Goal: Communication & Community: Ask a question

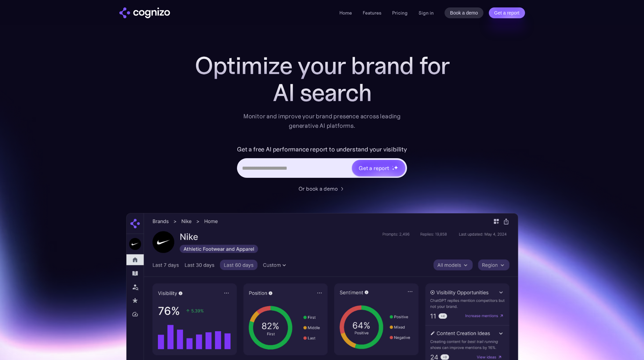
click at [434, 15] on div "Home Features Pricing Book a demo Get a report Sign in Book a demo Get a report" at bounding box center [431, 12] width 185 height 11
click at [425, 10] on link "Sign in" at bounding box center [425, 13] width 15 height 8
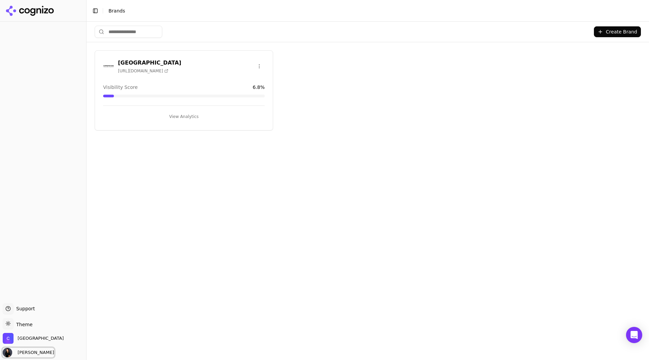
click at [38, 356] on span "[PERSON_NAME]" at bounding box center [28, 352] width 51 height 9
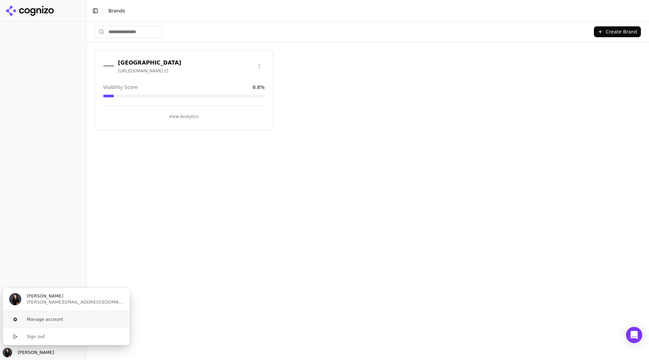
click at [56, 322] on button "Manage account" at bounding box center [66, 319] width 128 height 17
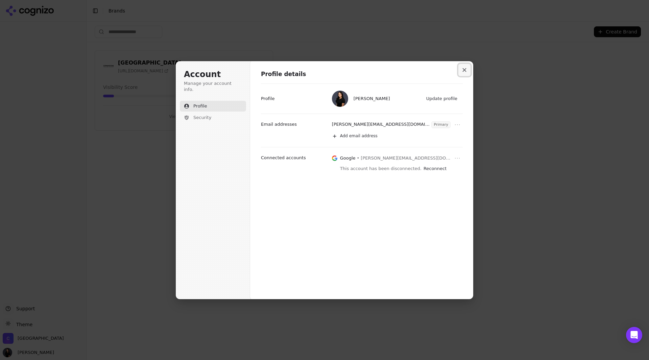
click at [465, 70] on icon "Close modal" at bounding box center [464, 70] width 4 height 4
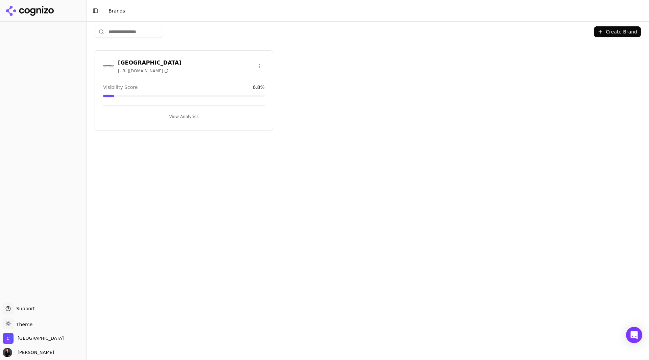
click at [44, 16] on div at bounding box center [43, 11] width 86 height 22
click at [37, 6] on icon at bounding box center [29, 11] width 49 height 10
click at [40, 339] on span "[GEOGRAPHIC_DATA]" at bounding box center [41, 338] width 46 height 6
click at [114, 320] on button "Manage" at bounding box center [110, 319] width 26 height 8
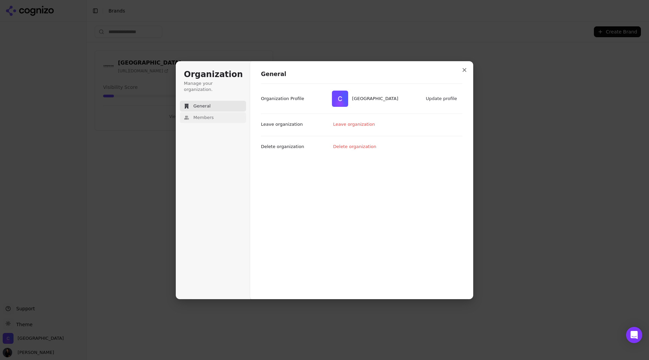
click at [201, 115] on span "Members" at bounding box center [203, 118] width 20 height 6
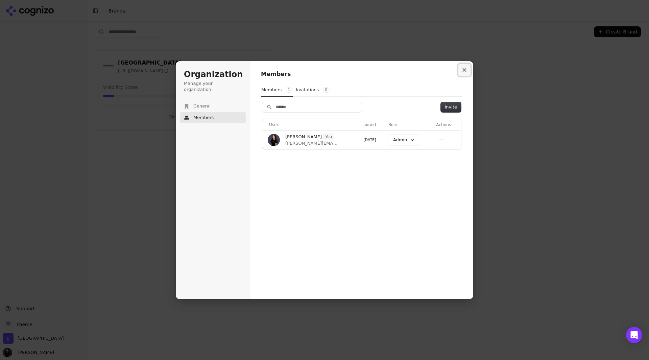
click at [468, 66] on button "Close modal" at bounding box center [464, 70] width 12 height 12
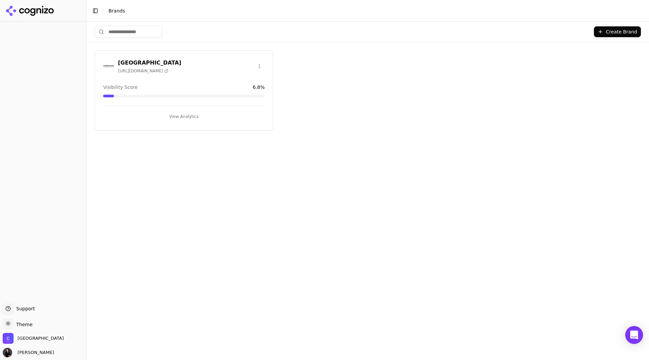
click at [642, 338] on body "Support Support Toggle theme Theme Cornerstone Healing Center [PERSON_NAME] Tog…" at bounding box center [324, 180] width 649 height 360
click at [632, 340] on div "Open Intercom Messenger" at bounding box center [634, 335] width 18 height 18
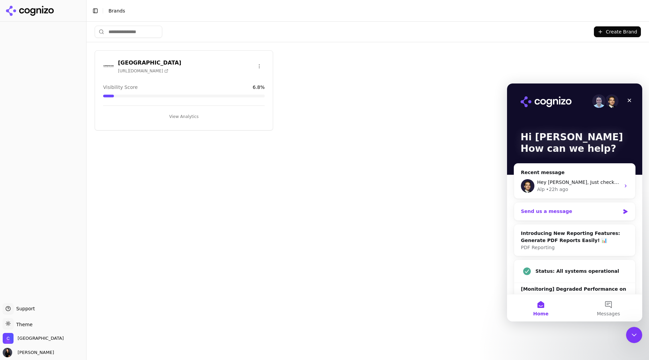
click at [576, 207] on div "Send us a message" at bounding box center [574, 211] width 121 height 18
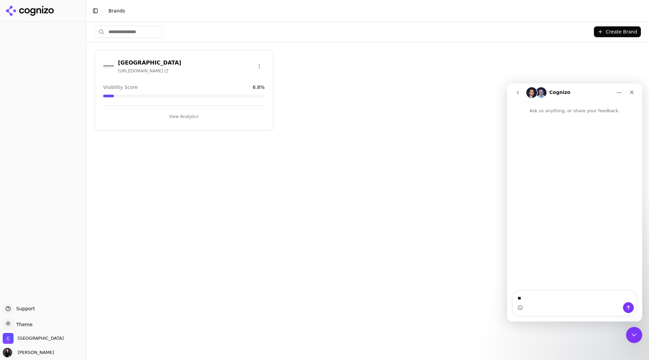
type textarea "*"
type textarea "**********"
type textarea "*"
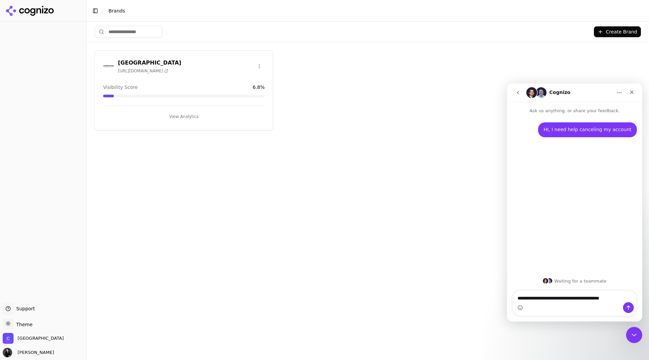
type textarea "**********"
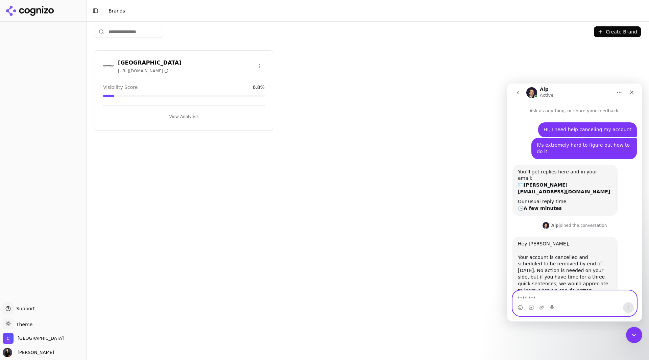
click at [567, 301] on textarea "Message…" at bounding box center [575, 296] width 124 height 11
click at [567, 290] on div "Intercom messenger" at bounding box center [574, 303] width 124 height 26
click at [571, 302] on textarea "Message…" at bounding box center [575, 296] width 124 height 11
click at [571, 292] on textarea "Message…" at bounding box center [575, 296] width 124 height 11
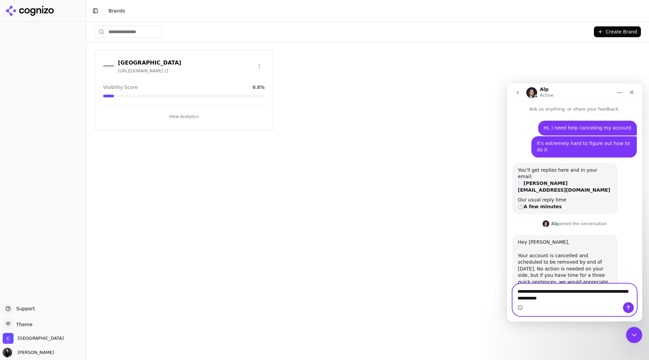
drag, startPoint x: 590, startPoint y: 290, endPoint x: 593, endPoint y: 296, distance: 6.7
click at [593, 296] on textarea "**********" at bounding box center [575, 293] width 124 height 18
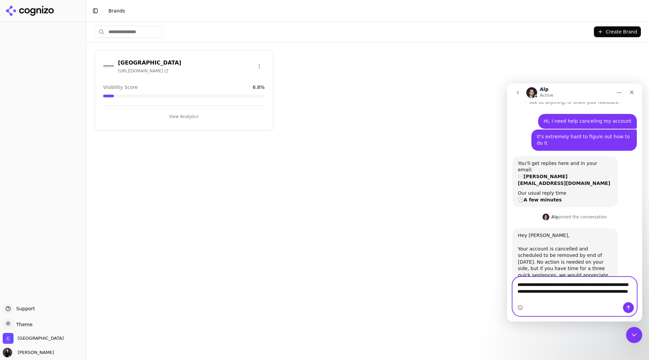
type textarea "**********"
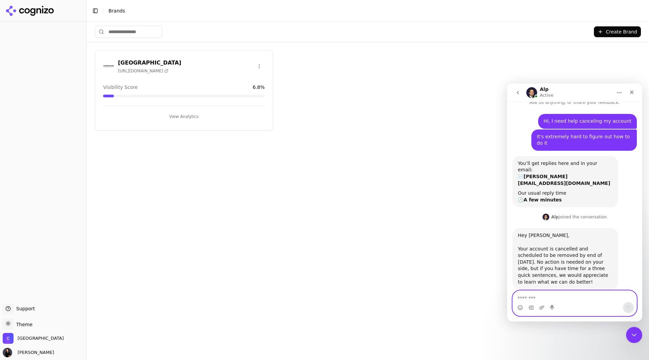
scroll to position [28, 0]
